Goal: Task Accomplishment & Management: Manage account settings

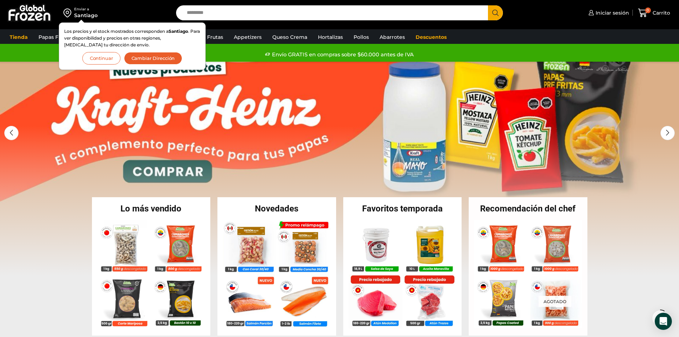
scroll to position [107, 0]
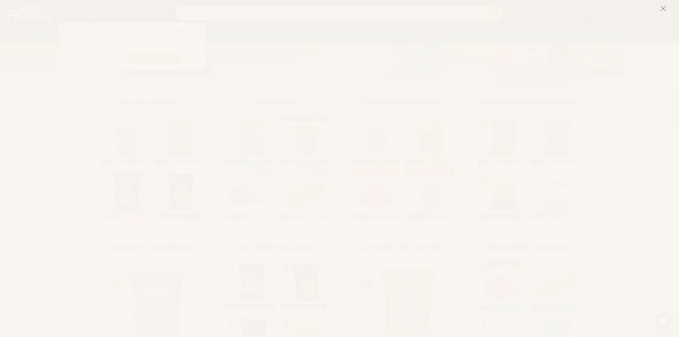
click at [662, 7] on line at bounding box center [662, 8] width 5 height 5
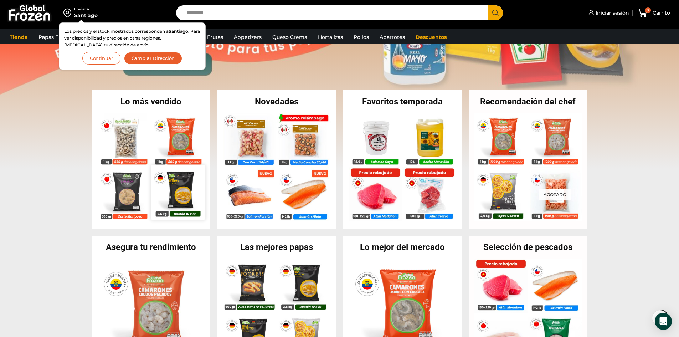
click at [173, 190] on img at bounding box center [178, 192] width 54 height 54
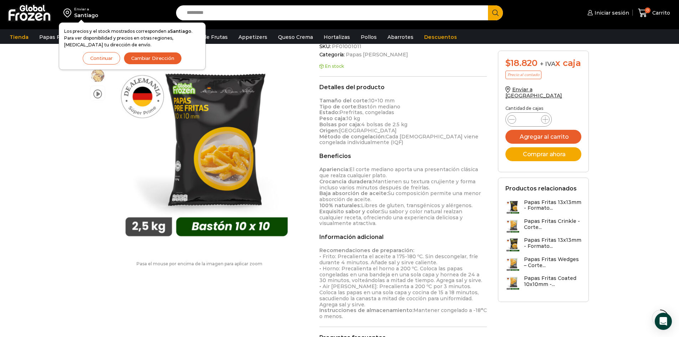
scroll to position [321, 0]
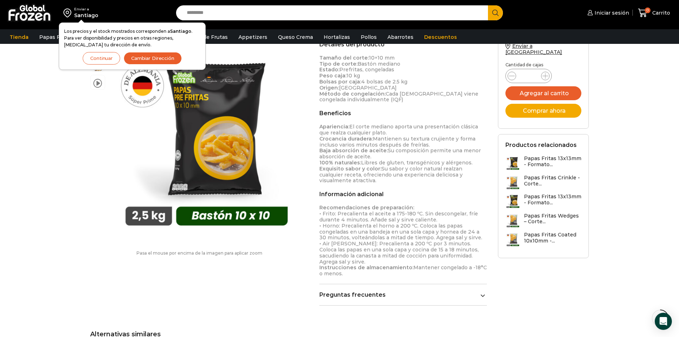
click at [537, 238] on h3 "Papas Fritas Coated 10x10mm -..." at bounding box center [553, 238] width 58 height 12
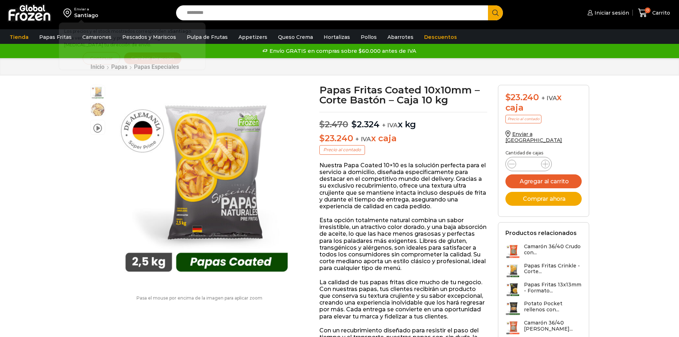
scroll to position [0, 0]
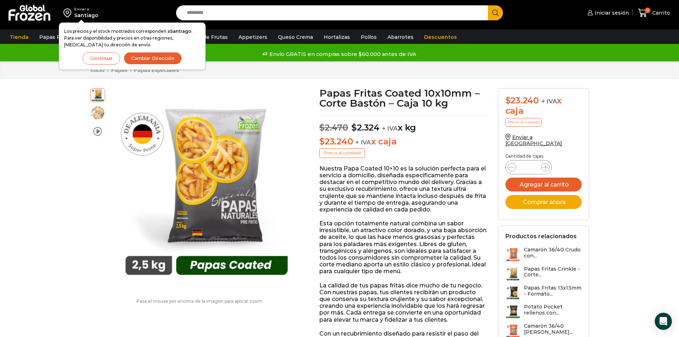
click at [535, 267] on h3 "Papas Fritas Crinkle - Corte..." at bounding box center [553, 272] width 58 height 12
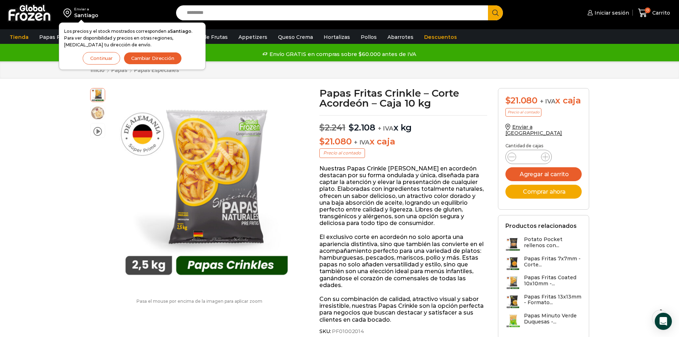
scroll to position [107, 0]
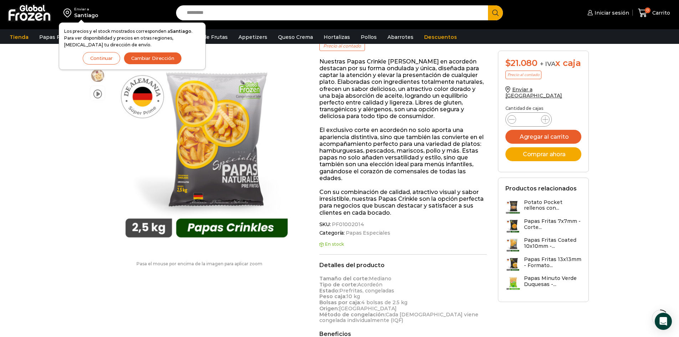
click at [545, 227] on h3 "Papas Fritas 7x7mm - Corte..." at bounding box center [553, 224] width 58 height 12
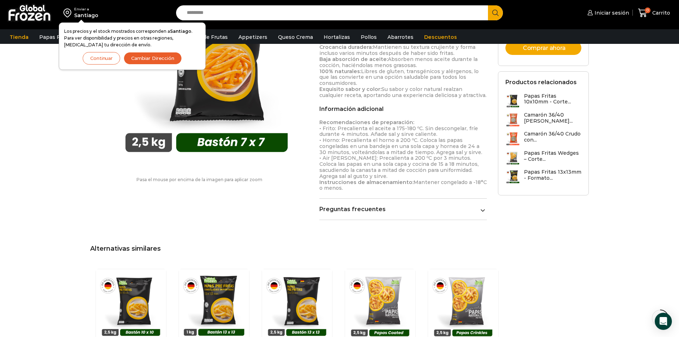
scroll to position [428, 0]
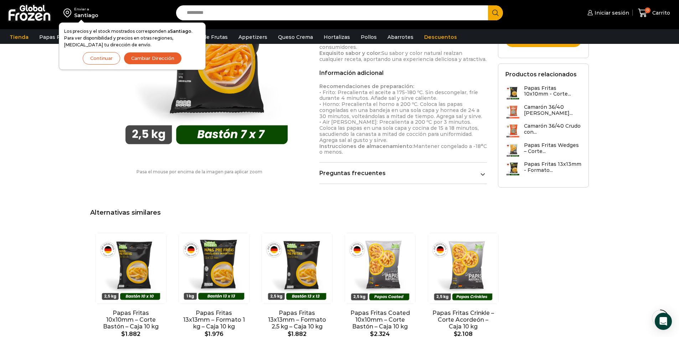
click at [483, 172] on icon at bounding box center [482, 174] width 5 height 5
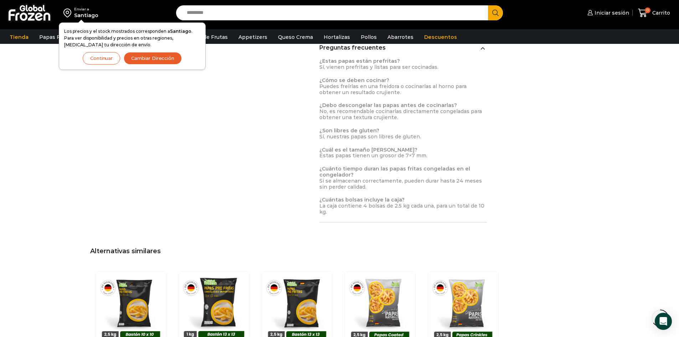
scroll to position [535, 0]
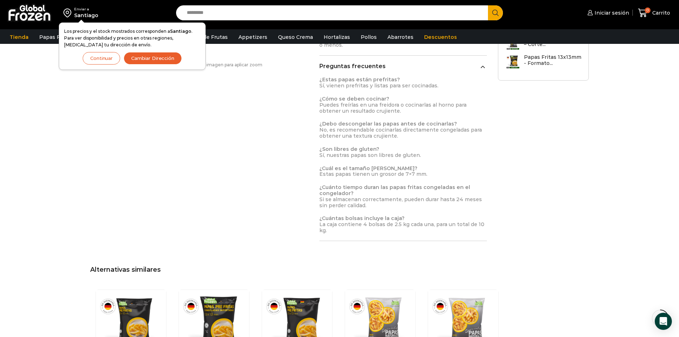
click at [157, 57] on button "Cambiar Dirección" at bounding box center [153, 58] width 58 height 12
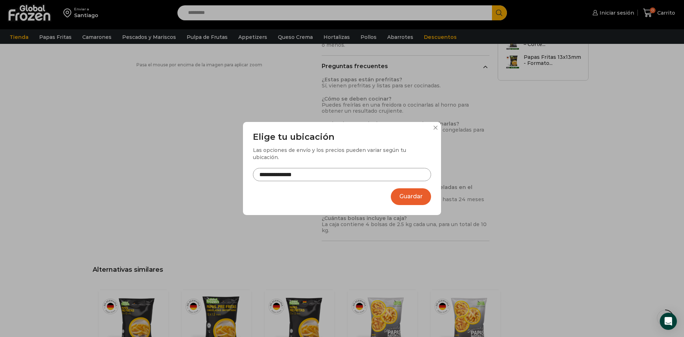
click at [331, 169] on input "**********" at bounding box center [342, 174] width 178 height 13
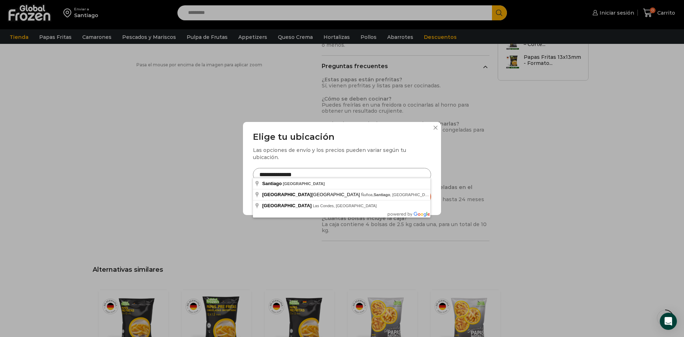
click at [579, 151] on div "**********" at bounding box center [342, 168] width 684 height 337
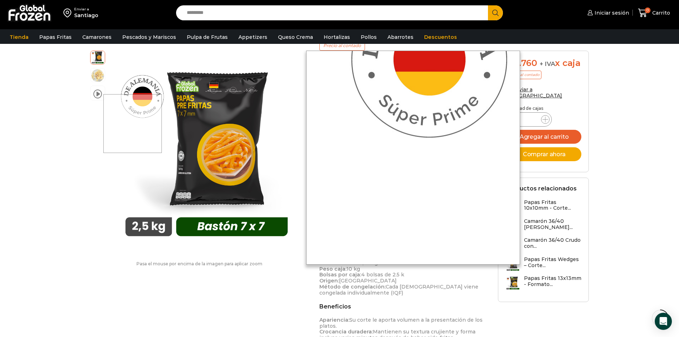
scroll to position [107, 0]
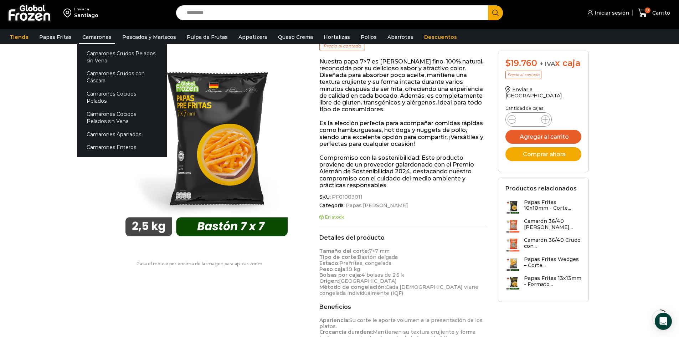
click at [89, 36] on link "Camarones" at bounding box center [97, 37] width 36 height 14
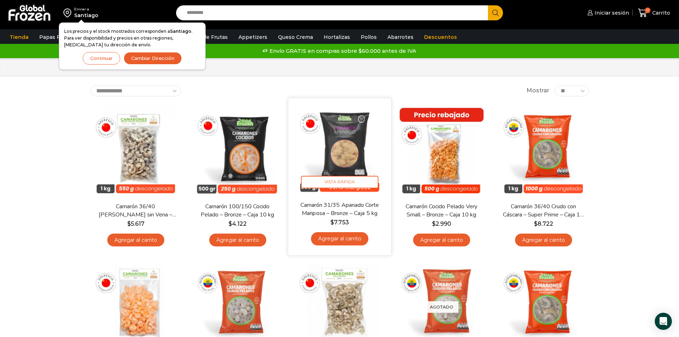
click at [337, 150] on img at bounding box center [340, 149] width 92 height 92
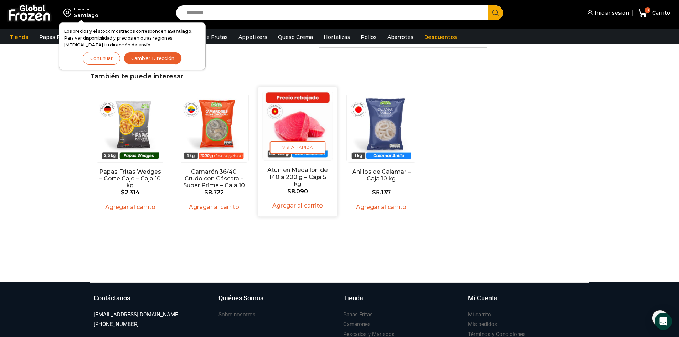
scroll to position [611, 0]
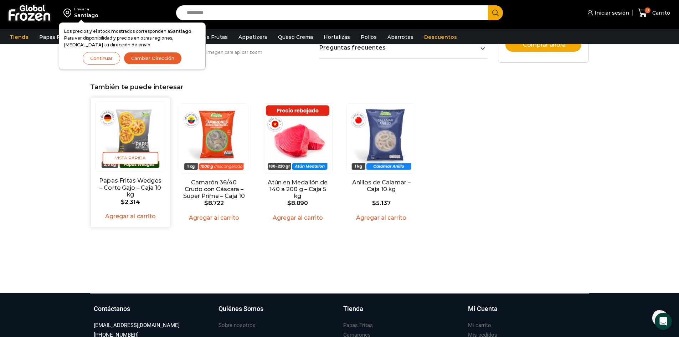
click at [137, 125] on img "1 / 4" at bounding box center [129, 136] width 69 height 69
click at [123, 146] on img "1 / 4" at bounding box center [129, 136] width 69 height 69
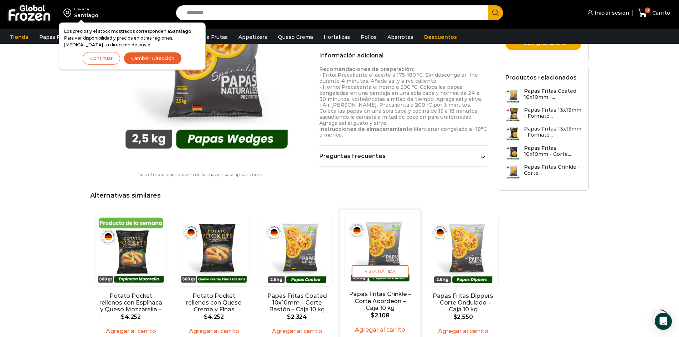
scroll to position [428, 0]
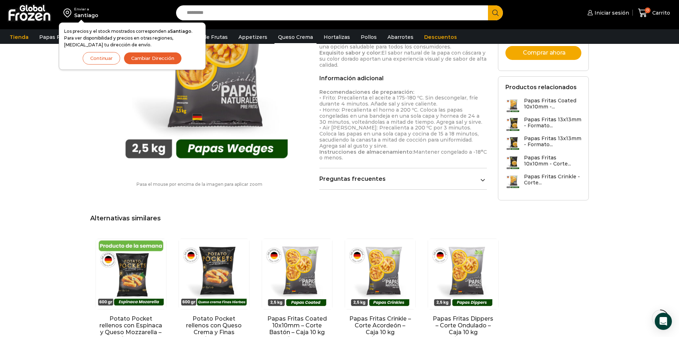
click at [291, 35] on link "Queso Crema" at bounding box center [295, 37] width 42 height 14
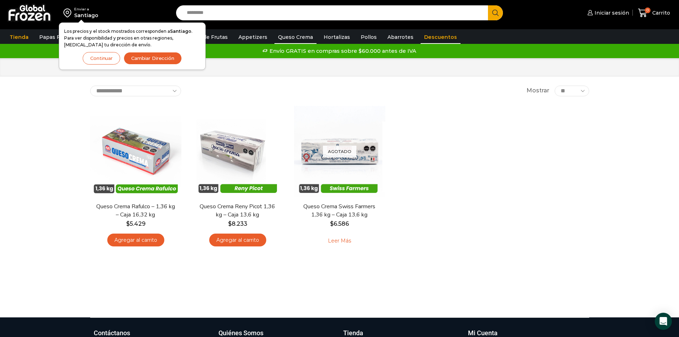
click at [425, 39] on link "Descuentos" at bounding box center [440, 37] width 40 height 14
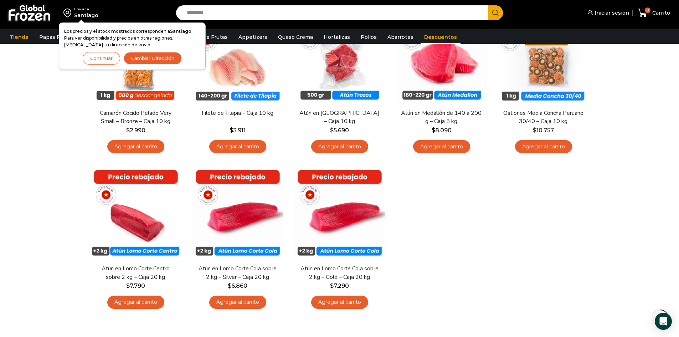
scroll to position [107, 0]
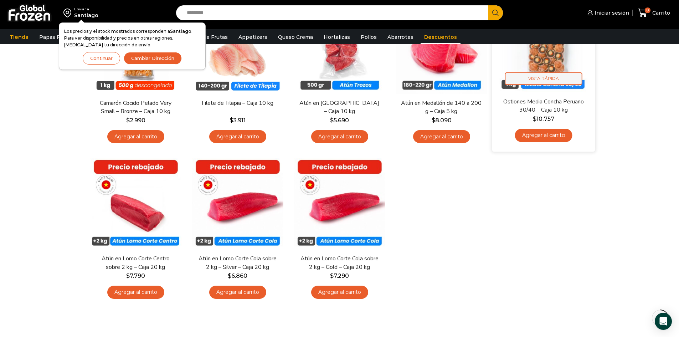
click at [563, 76] on span "Vista Rápida" at bounding box center [542, 78] width 77 height 12
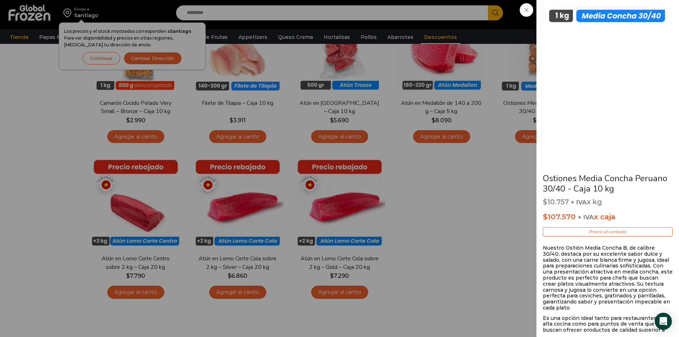
scroll to position [0, 0]
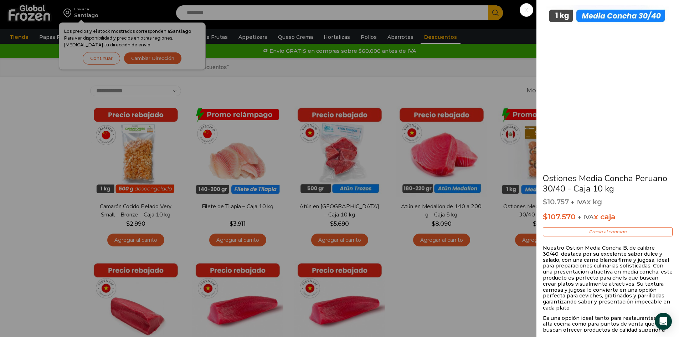
click at [421, 0] on div "Ostiones Media Concha Peruano 30/40 - Caja 10 kg $ 10.757 + IVA x kg $ 107.570 …" at bounding box center [339, 0] width 679 height 0
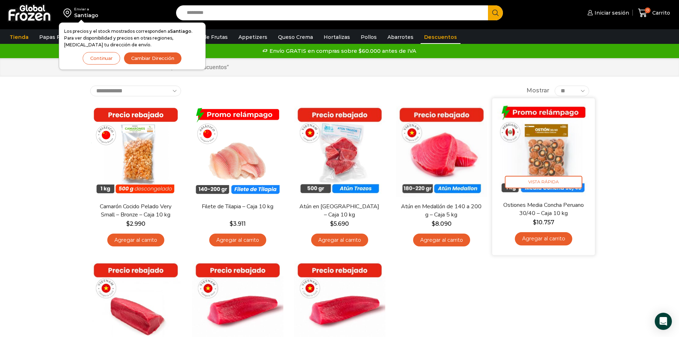
click at [553, 158] on img at bounding box center [543, 149] width 92 height 92
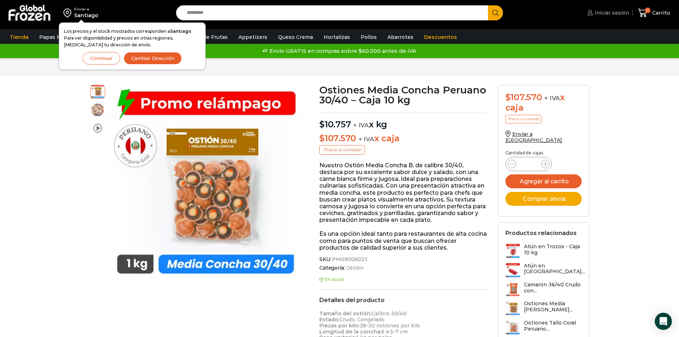
click at [598, 12] on span "Iniciar sesión" at bounding box center [610, 12] width 36 height 7
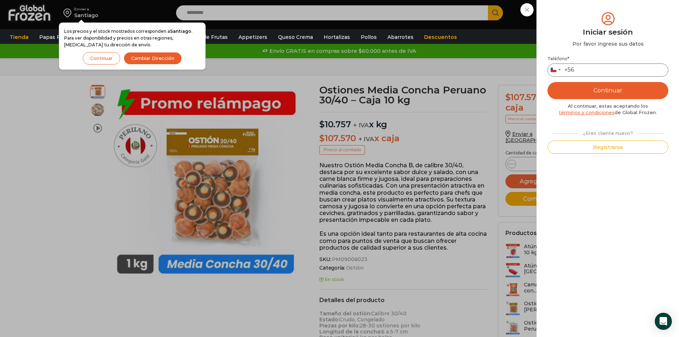
click at [590, 74] on input "Teléfono *" at bounding box center [607, 69] width 121 height 13
click at [573, 212] on div "Mi cuenta Login Register Iniciar sesión Por favor ingrese sus datos Iniciar ses…" at bounding box center [607, 168] width 121 height 315
drag, startPoint x: 588, startPoint y: 79, endPoint x: 592, endPoint y: 70, distance: 10.0
click at [590, 76] on div "Teléfono * [GEOGRAPHIC_DATA] +56 +56 [GEOGRAPHIC_DATA] +54 [GEOGRAPHIC_DATA] +5…" at bounding box center [607, 105] width 121 height 98
click at [592, 70] on input "Teléfono *" at bounding box center [607, 69] width 121 height 13
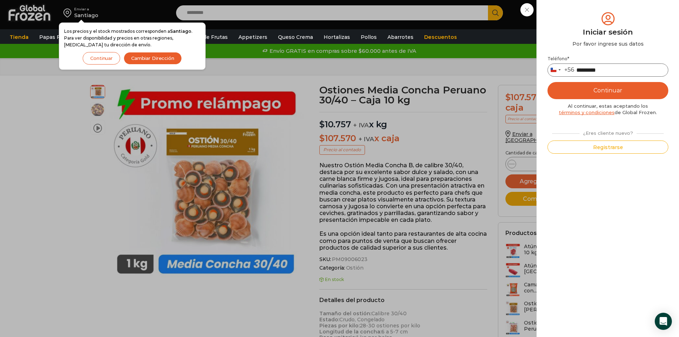
type input "*********"
click at [619, 88] on button "Continuar" at bounding box center [607, 90] width 121 height 17
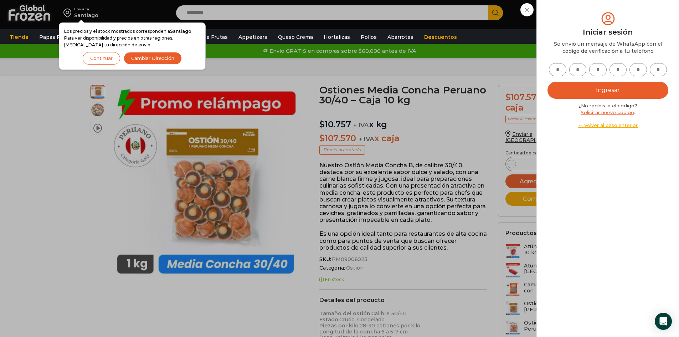
click at [559, 70] on input "text" at bounding box center [557, 69] width 17 height 13
type input "*"
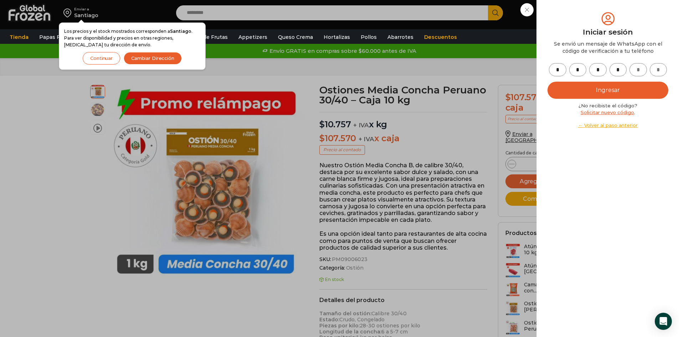
type input "*"
click at [582, 98] on button "Ingresar" at bounding box center [607, 90] width 121 height 17
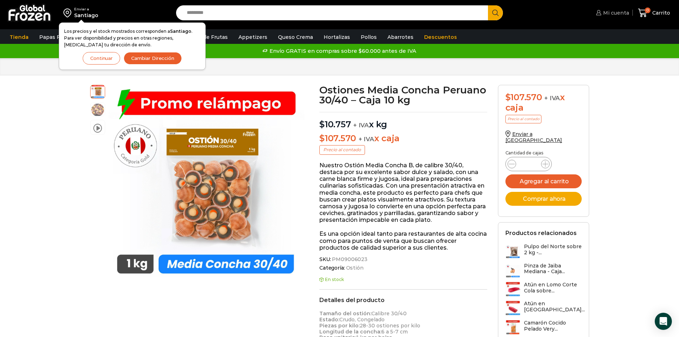
click at [600, 14] on icon at bounding box center [598, 12] width 5 height 5
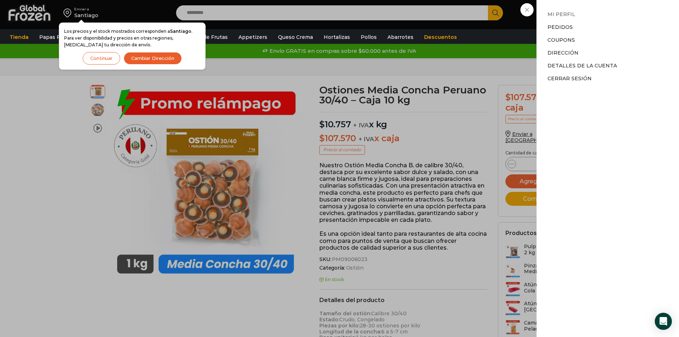
click at [571, 14] on link "Mi perfil" at bounding box center [561, 14] width 28 height 6
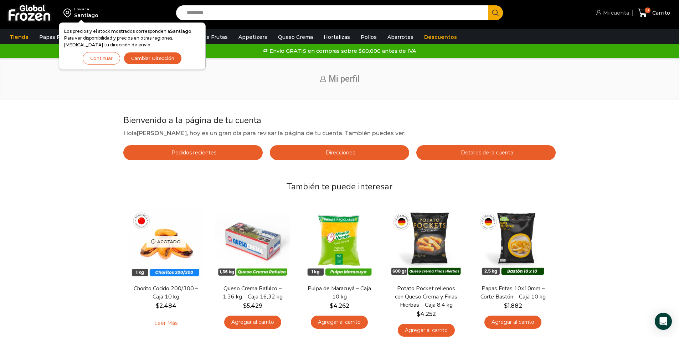
click at [619, 12] on span "Mi cuenta" at bounding box center [615, 12] width 28 height 7
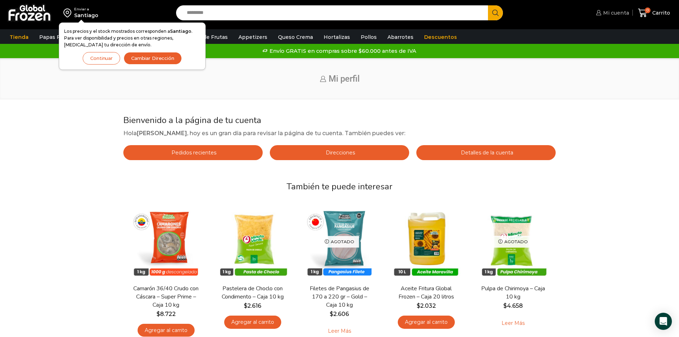
click at [616, 15] on span "Mi cuenta" at bounding box center [615, 12] width 28 height 7
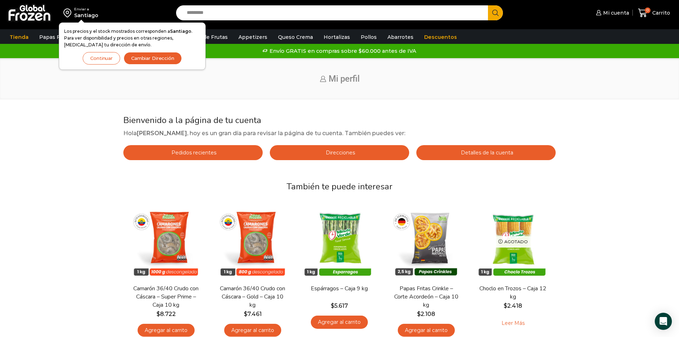
click at [497, 156] on link "Detalles de la cuenta" at bounding box center [485, 152] width 139 height 15
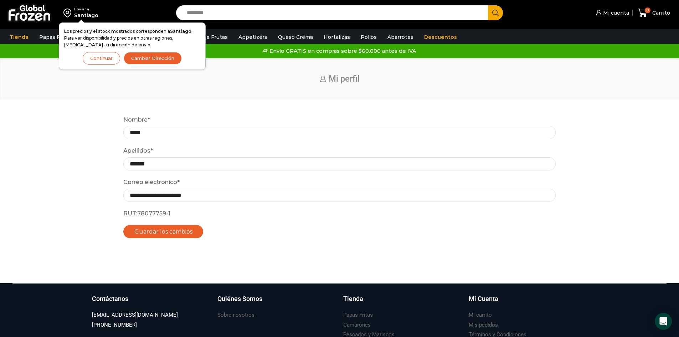
click at [486, 99] on div "Inicio Mi perfil" at bounding box center [339, 78] width 679 height 41
click at [626, 15] on span "Mi cuenta" at bounding box center [615, 12] width 28 height 7
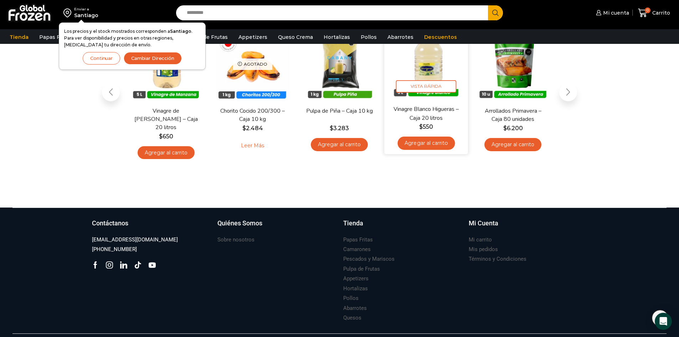
scroll to position [202, 0]
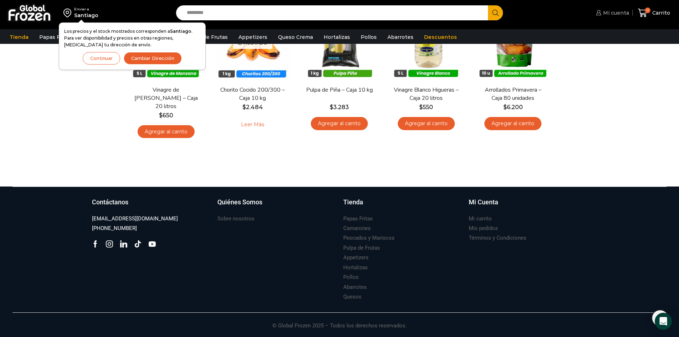
click at [613, 12] on span "Mi cuenta" at bounding box center [615, 12] width 28 height 7
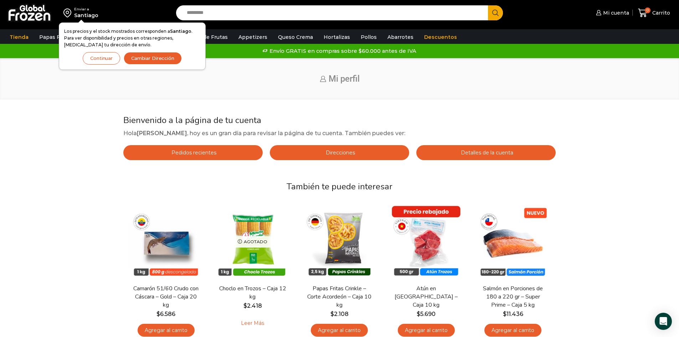
click at [494, 156] on span "Detalles de la cuenta" at bounding box center [486, 152] width 54 height 6
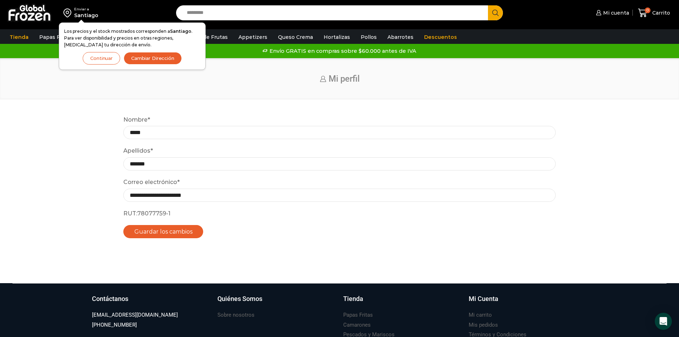
click at [273, 248] on div "**********" at bounding box center [339, 182] width 443 height 135
